Goal: Transaction & Acquisition: Purchase product/service

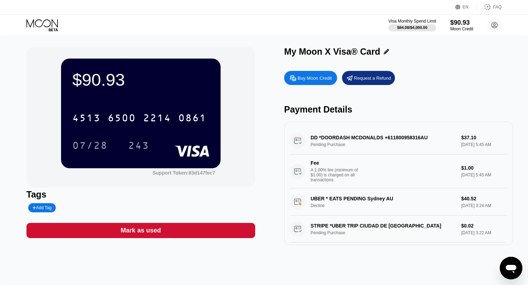
click at [54, 26] on icon at bounding box center [42, 25] width 33 height 12
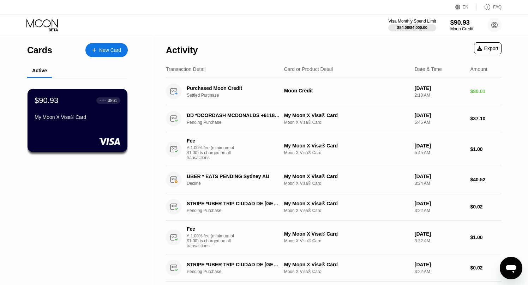
click at [106, 52] on div "New Card" at bounding box center [110, 50] width 22 height 6
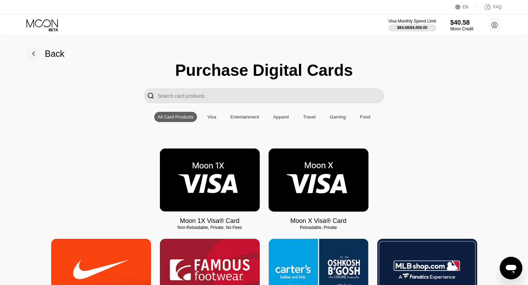
click at [290, 158] on img at bounding box center [319, 180] width 100 height 63
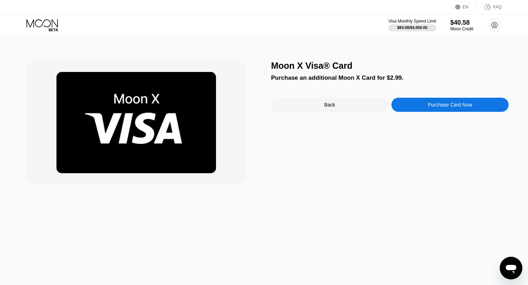
click at [405, 106] on div "Purchase Card Now" at bounding box center [450, 105] width 117 height 14
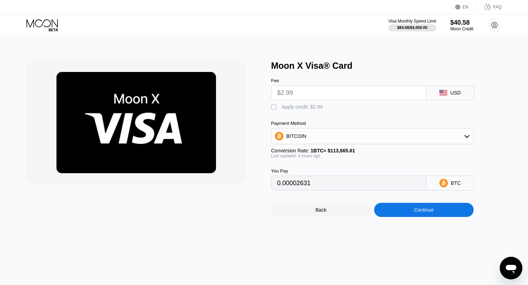
click at [382, 136] on div "BITCOIN" at bounding box center [373, 136] width 202 height 14
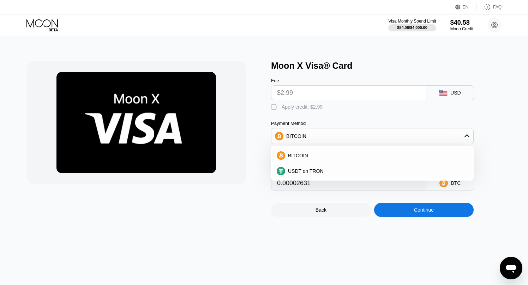
click at [382, 136] on div "BITCOIN" at bounding box center [373, 136] width 202 height 14
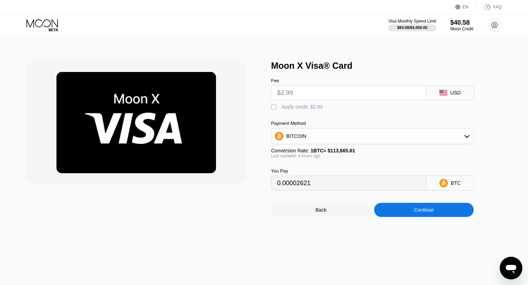
click at [322, 109] on div "Apply credit: $2.99" at bounding box center [302, 107] width 41 height 6
type input "0"
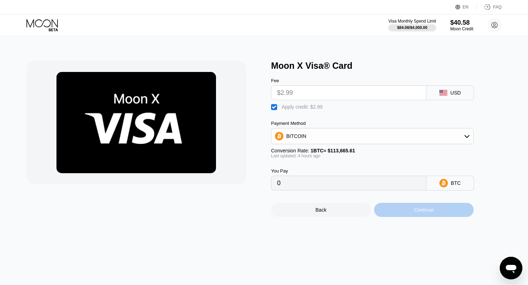
click at [387, 213] on div "Continue" at bounding box center [424, 210] width 100 height 14
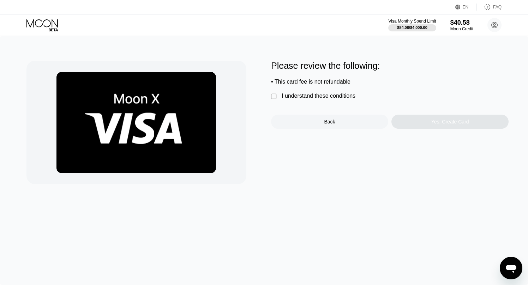
click at [351, 100] on div "Please review the following: • This card fee is not refundable  I understand t…" at bounding box center [390, 95] width 238 height 68
click at [351, 95] on div "I understand these conditions" at bounding box center [319, 96] width 74 height 6
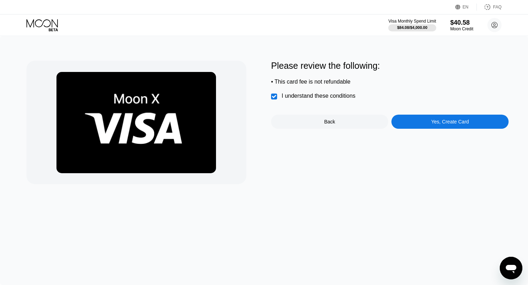
click at [401, 114] on div "Please review the following: • This card fee is not refundable  I understand t…" at bounding box center [390, 95] width 238 height 68
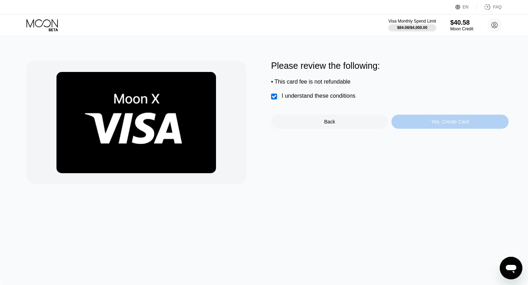
click at [403, 119] on div "Yes, Create Card" at bounding box center [450, 122] width 117 height 14
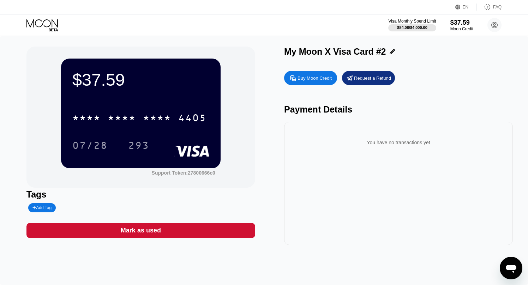
click at [207, 110] on div "* * * * * * * * * * * * 4405" at bounding box center [140, 116] width 137 height 24
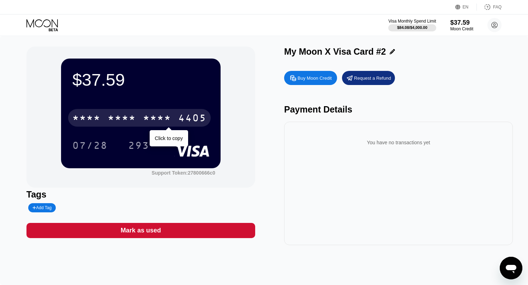
click at [206, 111] on div "* * * * * * * * * * * * 4405" at bounding box center [139, 118] width 143 height 18
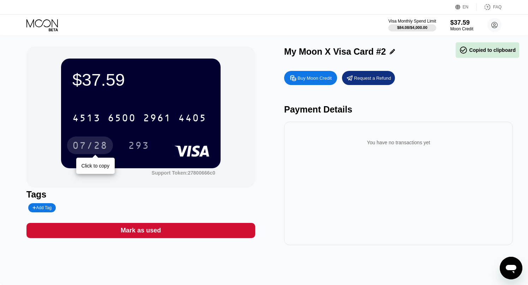
click at [100, 140] on div "07/28" at bounding box center [90, 146] width 46 height 18
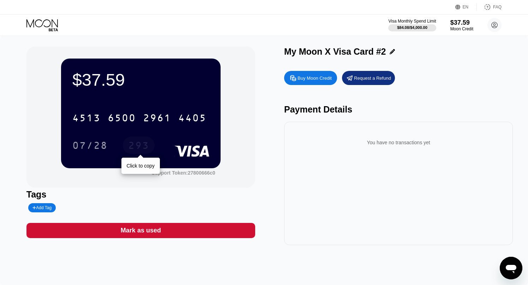
click at [138, 148] on div "293" at bounding box center [138, 146] width 21 height 11
